Goal: Transaction & Acquisition: Purchase product/service

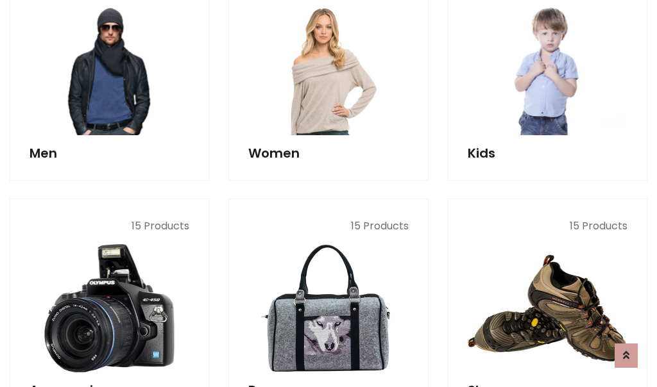
scroll to position [930, 0]
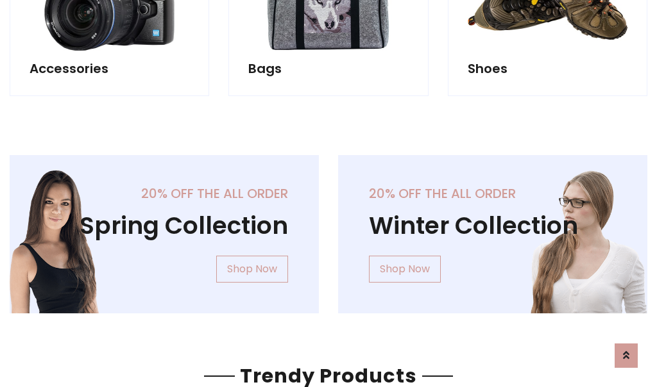
click at [328, 229] on div "20% off the all order Winter Collection Shop Now" at bounding box center [492, 244] width 328 height 179
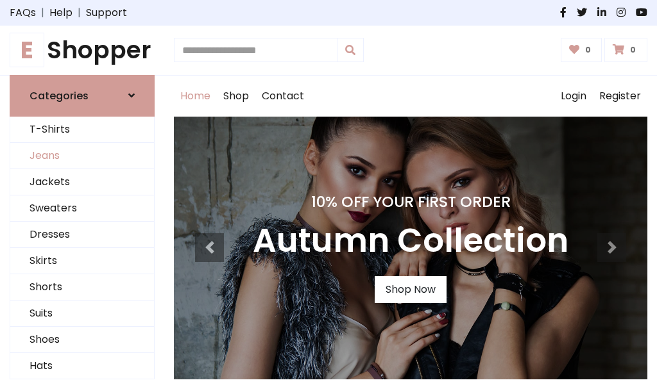
click at [82, 156] on link "Jeans" at bounding box center [82, 156] width 144 height 26
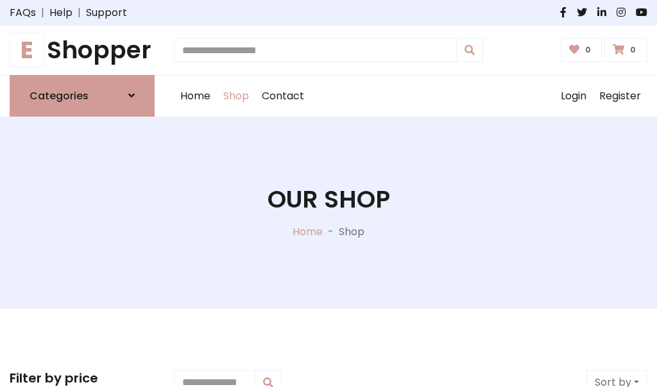
scroll to position [405, 0]
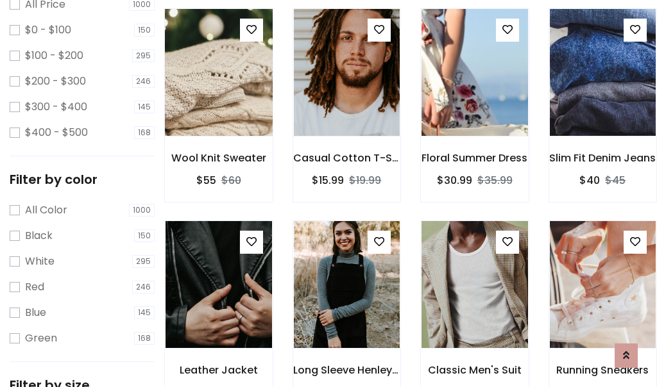
click at [218, 100] on img at bounding box center [219, 73] width 128 height 308
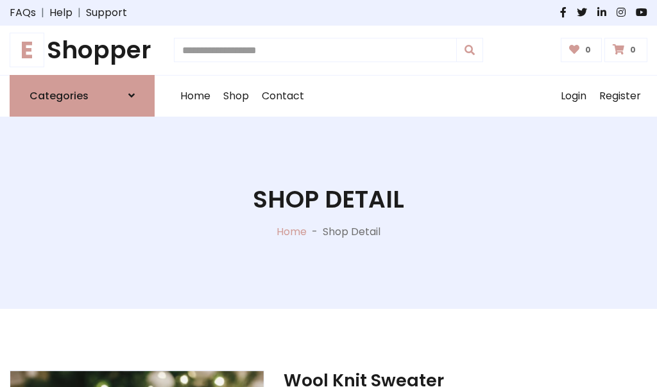
scroll to position [138, 0]
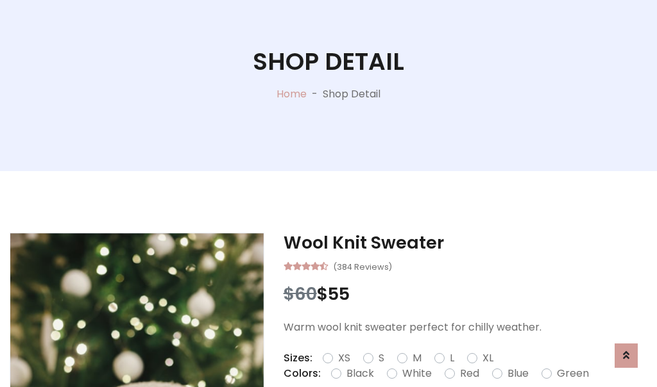
click at [467, 374] on label "Red" at bounding box center [469, 373] width 19 height 15
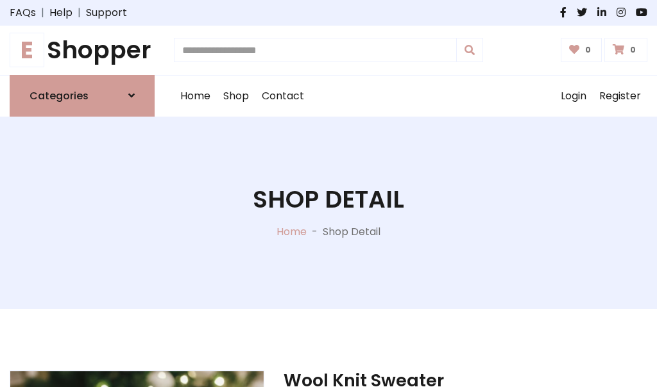
scroll to position [138, 0]
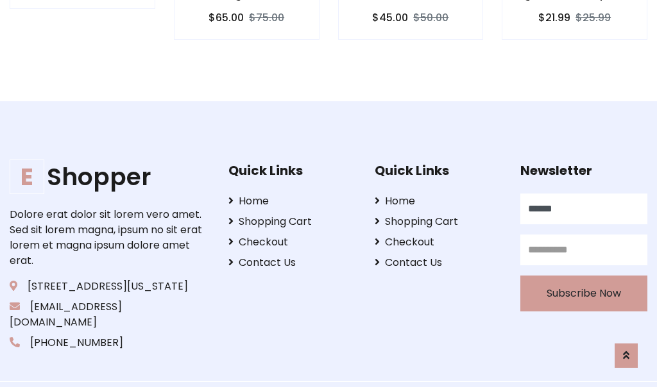
type input "******"
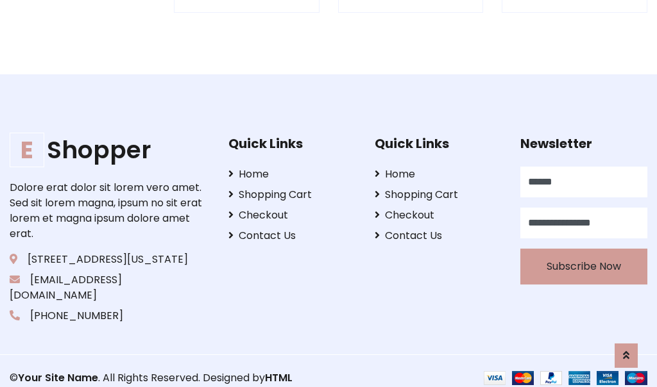
scroll to position [1261, 0]
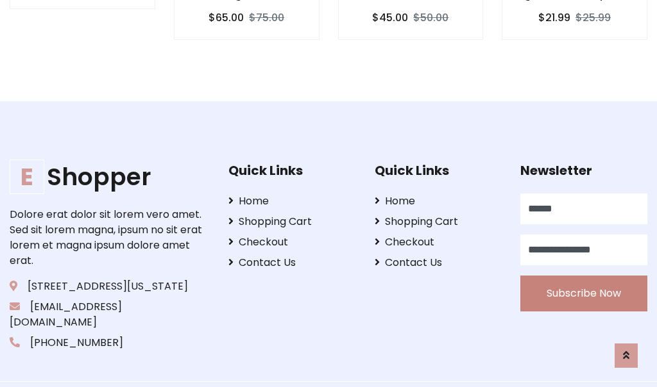
type input "**********"
click at [583, 278] on button "Subscribe Now" at bounding box center [583, 294] width 127 height 36
